Goal: Task Accomplishment & Management: Manage account settings

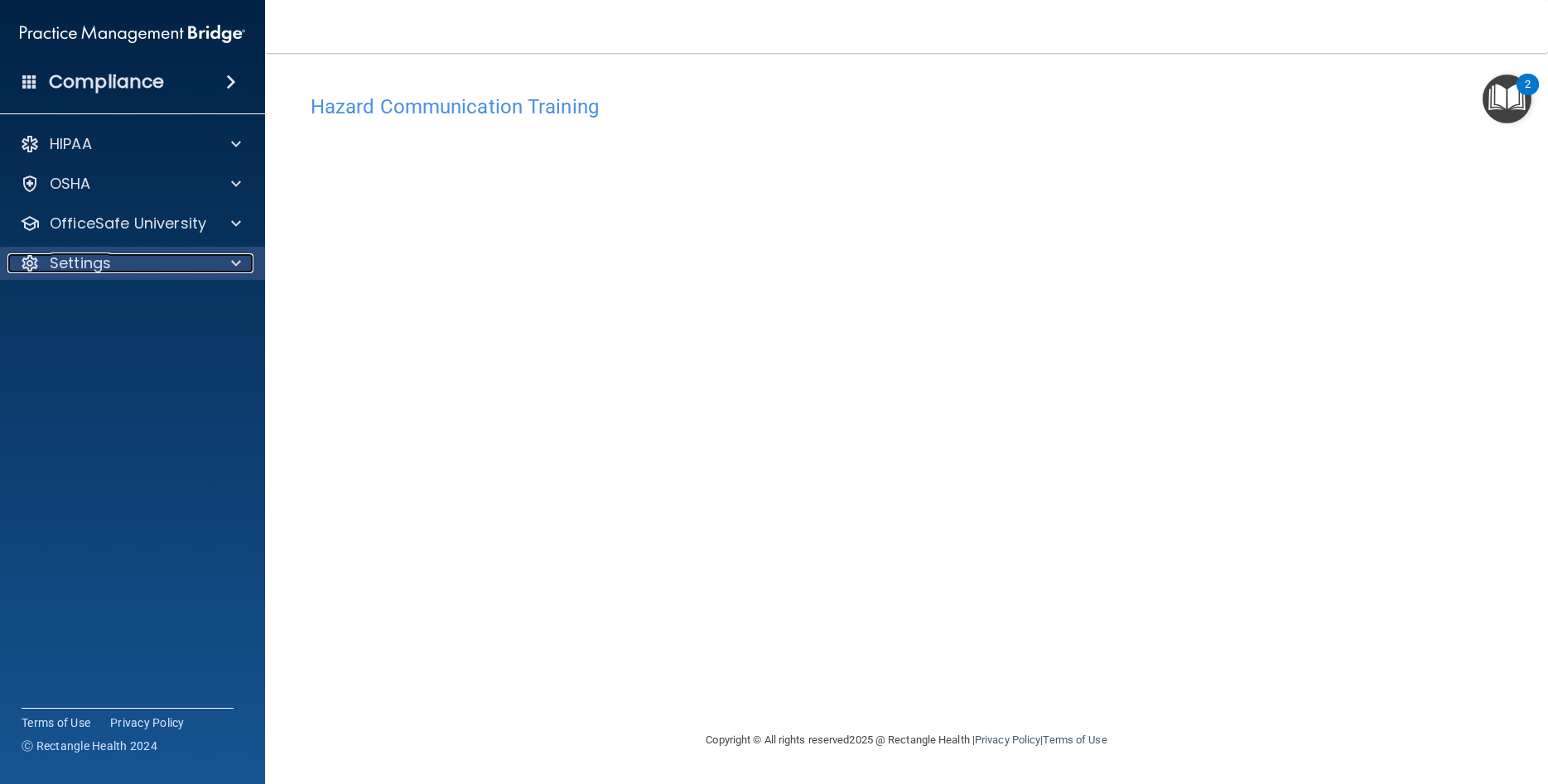
click at [44, 262] on div "Settings" at bounding box center [111, 263] width 205 height 20
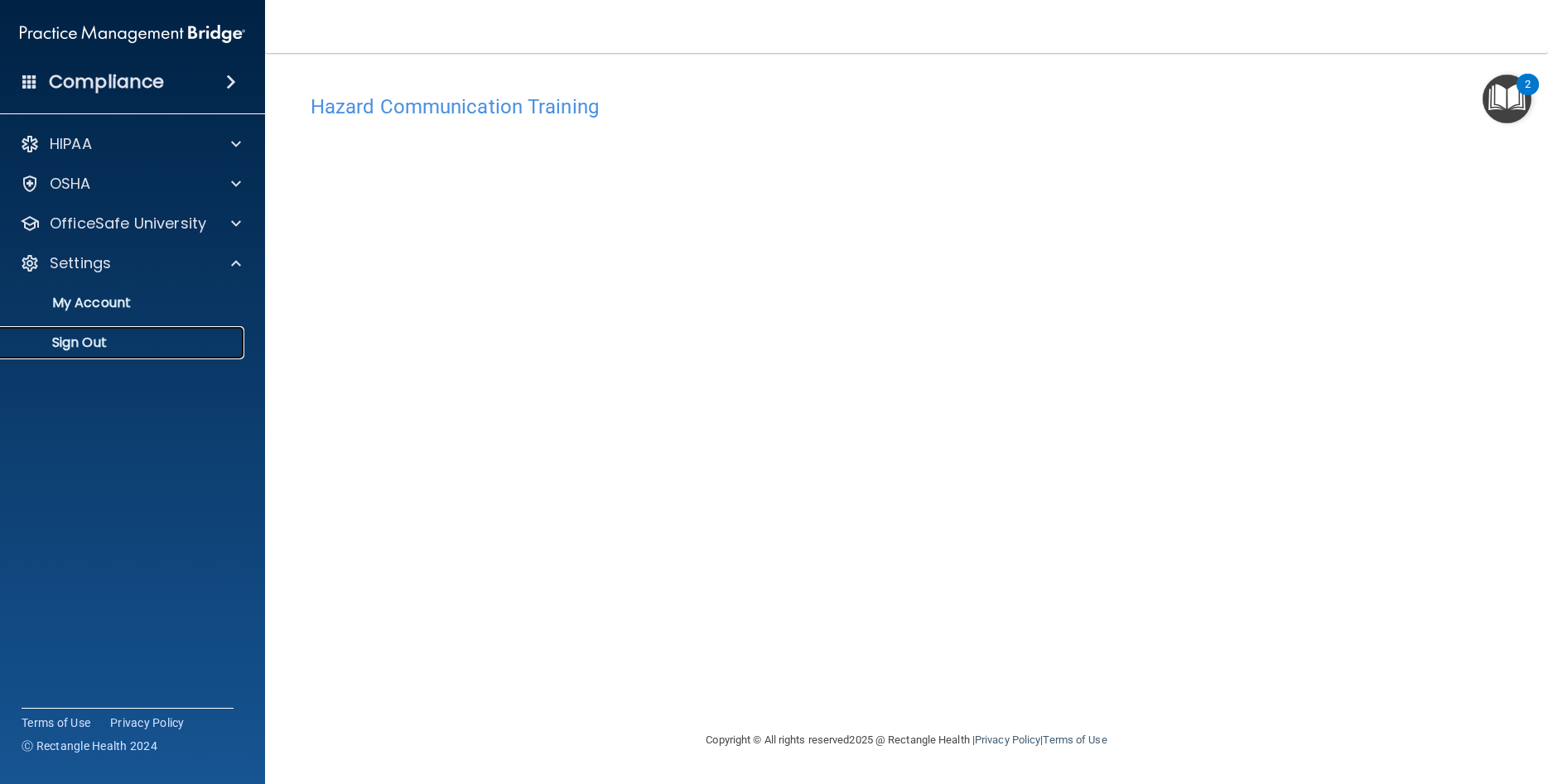
click at [82, 338] on p "Sign Out" at bounding box center [123, 342] width 226 height 16
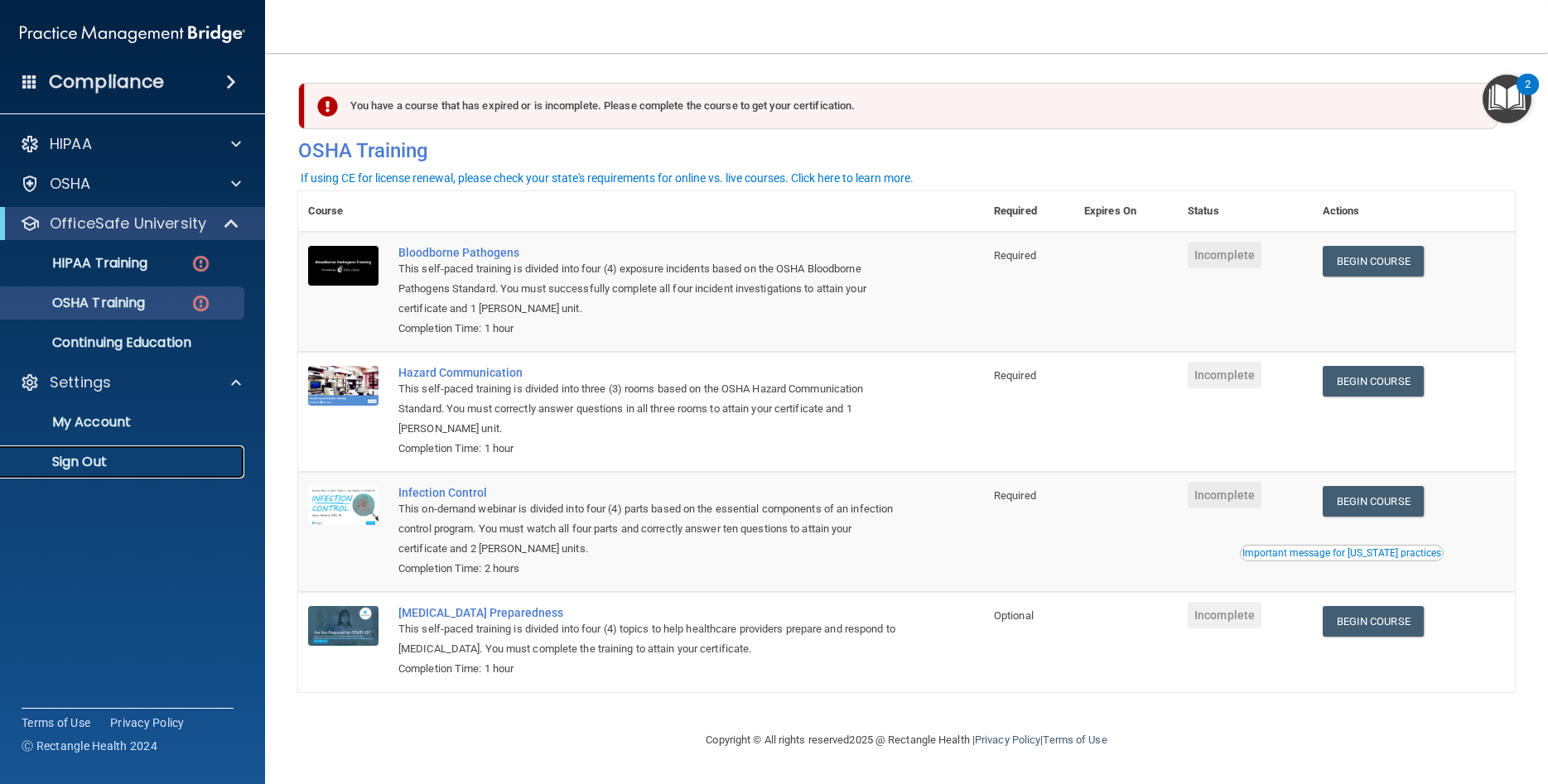
click at [106, 466] on p "Sign Out" at bounding box center [123, 461] width 226 height 16
click at [102, 387] on p "Settings" at bounding box center [79, 382] width 61 height 20
click at [100, 467] on p "Sign Out" at bounding box center [123, 461] width 226 height 16
